Goal: Register for event/course

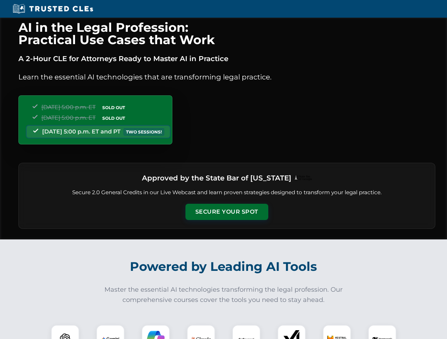
click at [226, 212] on button "Secure Your Spot" at bounding box center [226, 212] width 83 height 16
click at [65, 332] on img at bounding box center [65, 339] width 21 height 21
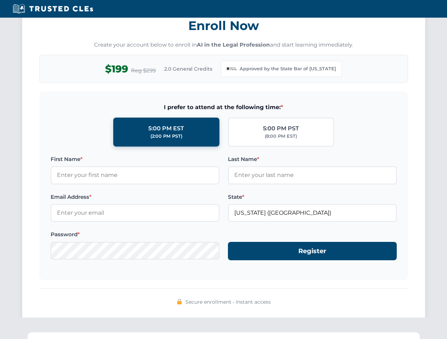
scroll to position [689, 0]
